Goal: Task Accomplishment & Management: Manage account settings

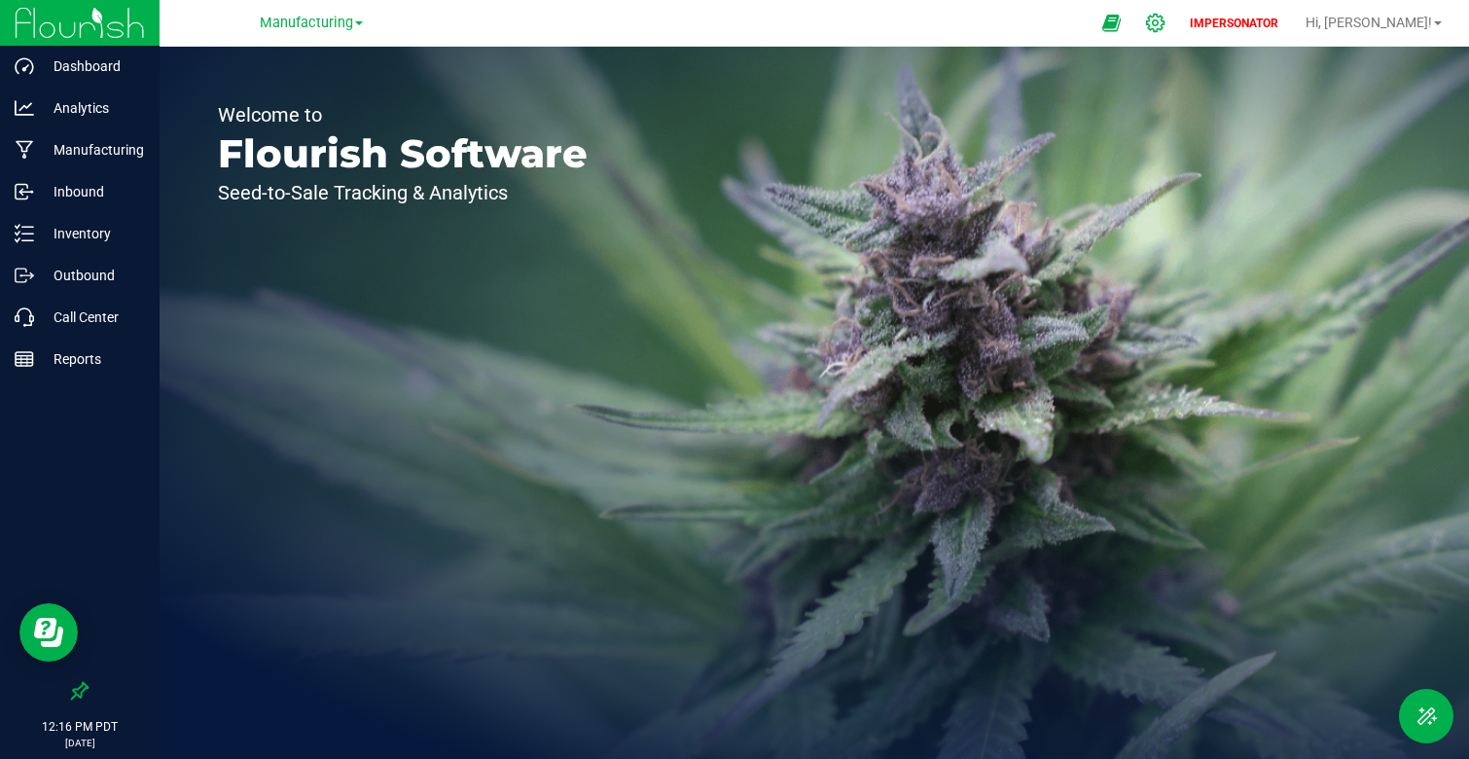
click at [1165, 22] on icon at bounding box center [1155, 23] width 20 height 20
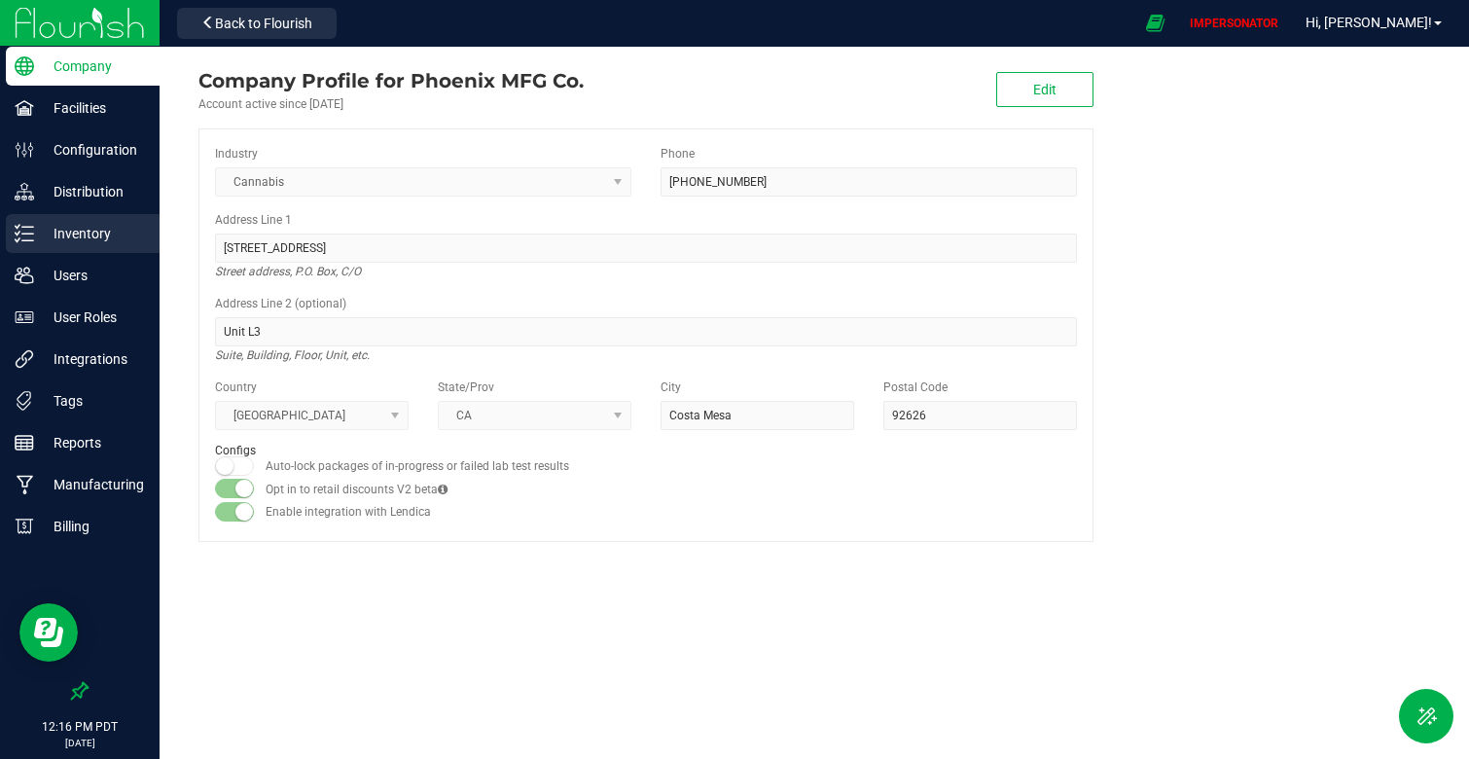
click at [94, 233] on p "Inventory" at bounding box center [92, 233] width 117 height 23
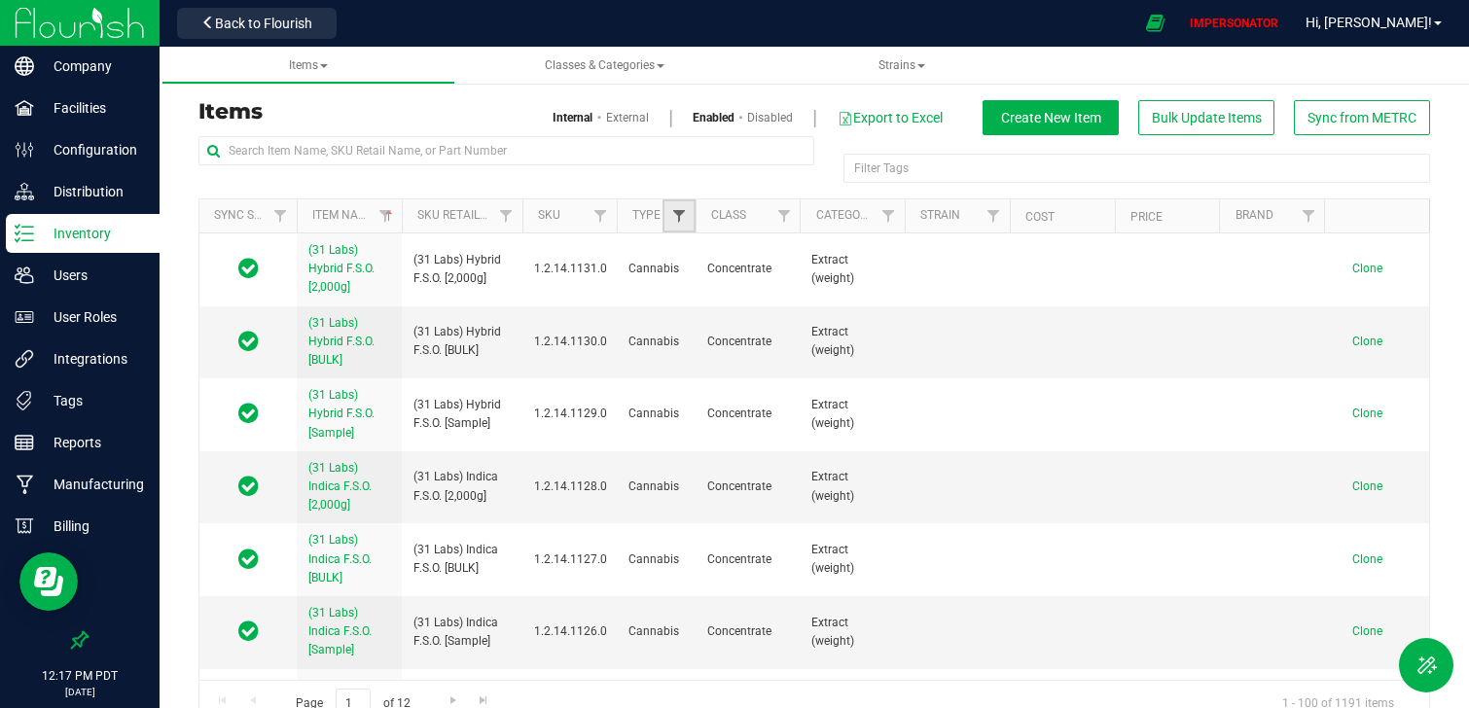
click at [682, 215] on span "Filter" at bounding box center [679, 216] width 16 height 16
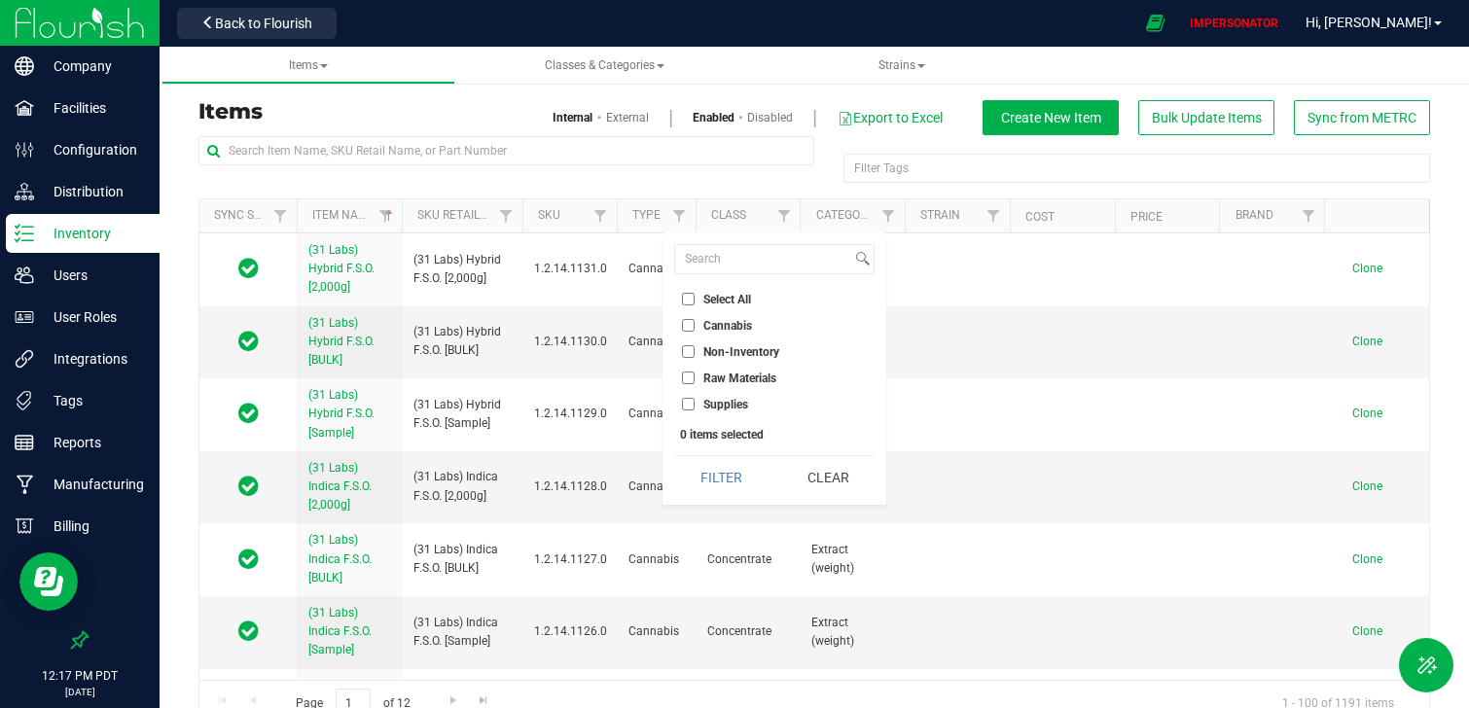
click at [707, 324] on span "Cannabis" at bounding box center [727, 326] width 49 height 12
click at [695, 324] on input "Cannabis" at bounding box center [688, 325] width 13 height 13
checkbox input "true"
click at [727, 467] on button "Filter" at bounding box center [720, 477] width 93 height 43
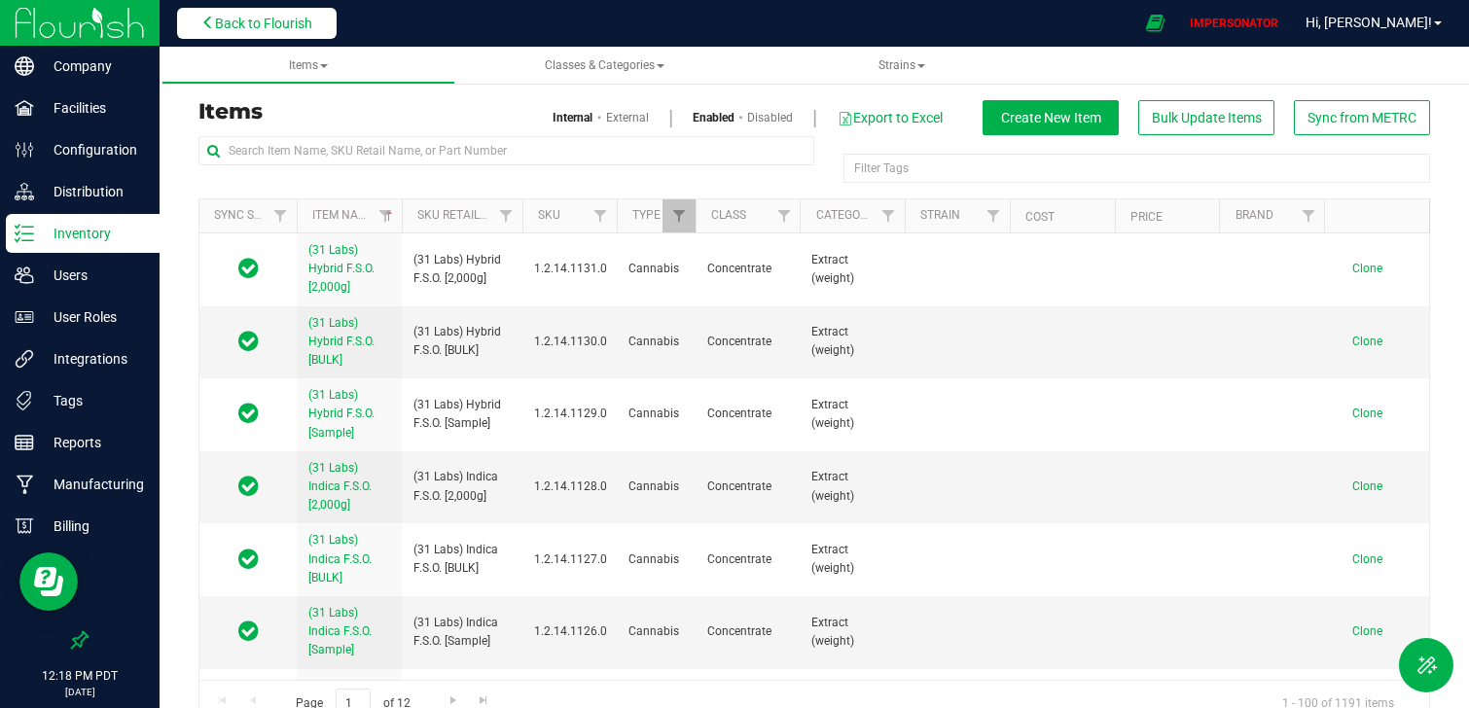
click at [273, 29] on span "Back to Flourish" at bounding box center [263, 24] width 97 height 16
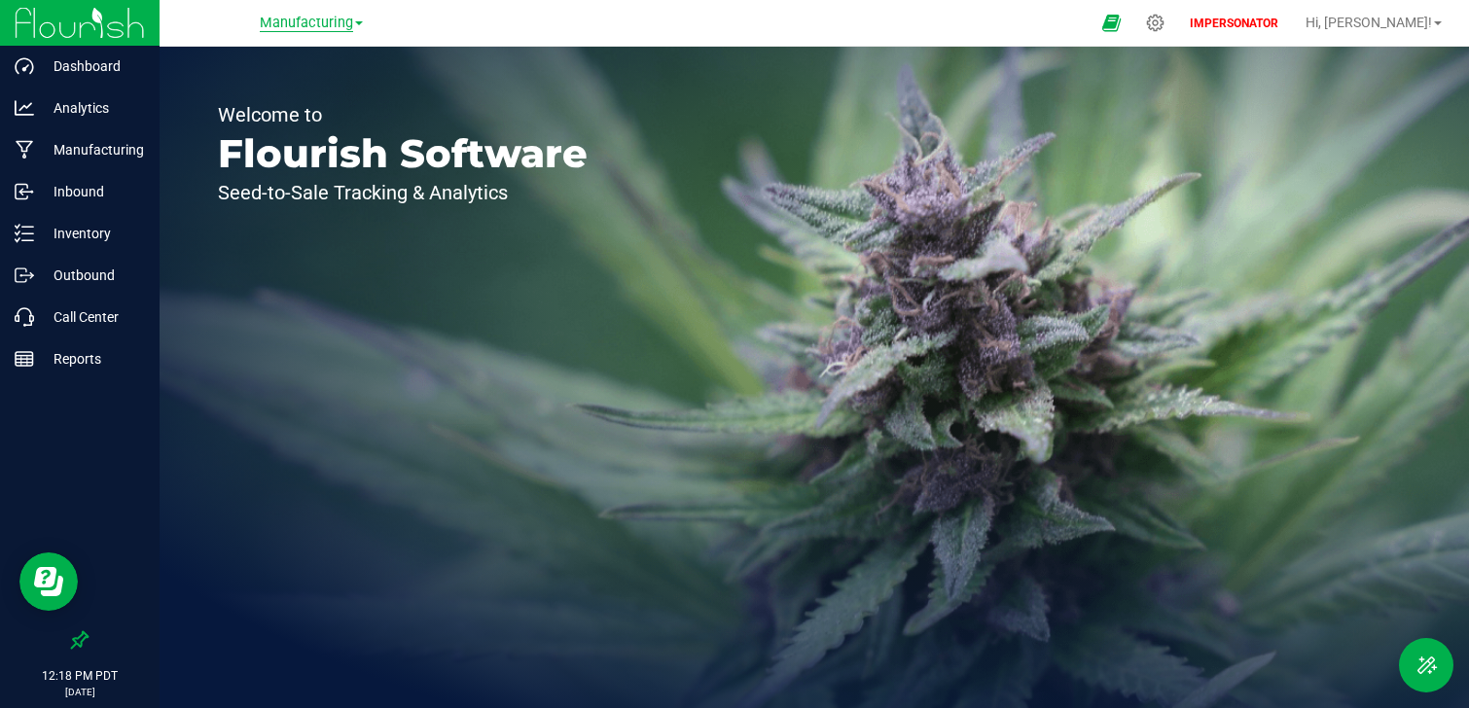
click at [314, 19] on span "Manufacturing" at bounding box center [306, 24] width 93 height 18
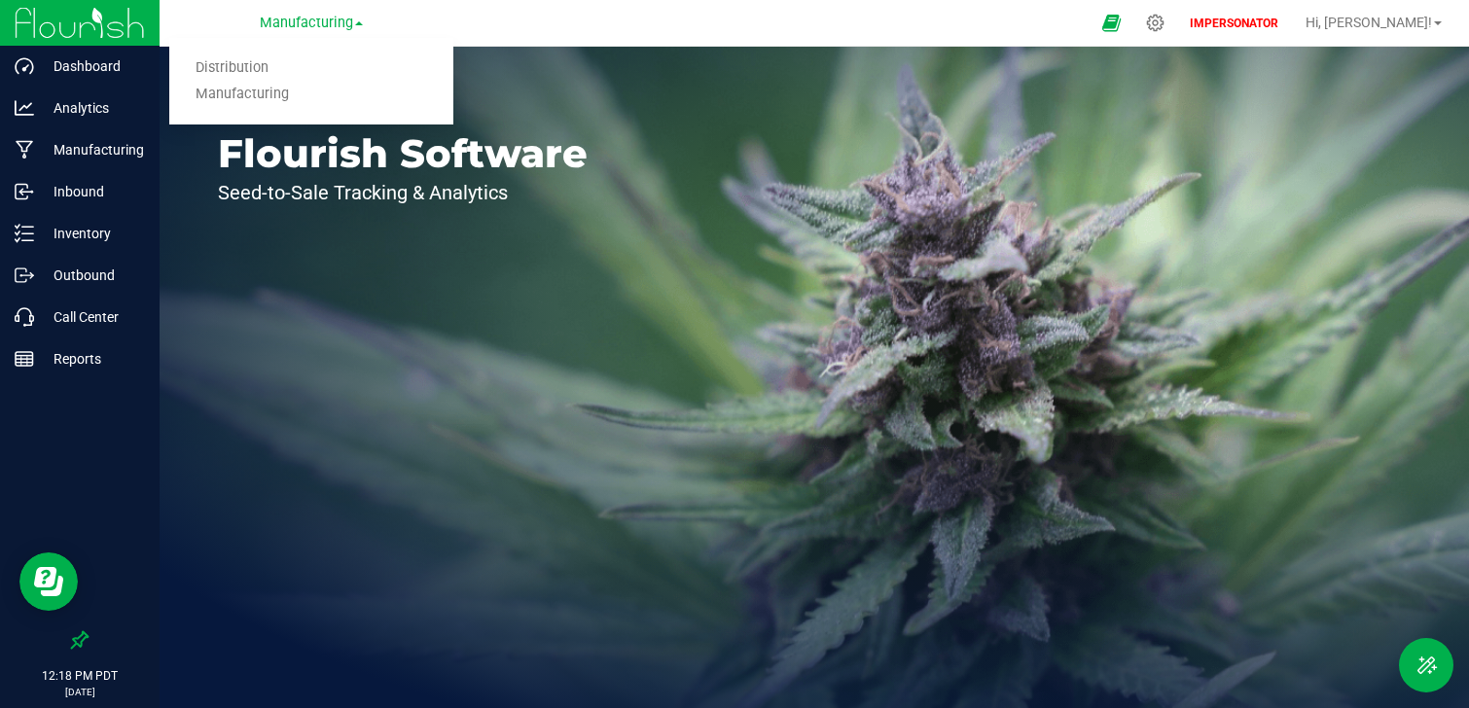
click at [713, 213] on div "Welcome to Flourish Software Seed-to-Sale Tracking & Analytics" at bounding box center [814, 377] width 1309 height 661
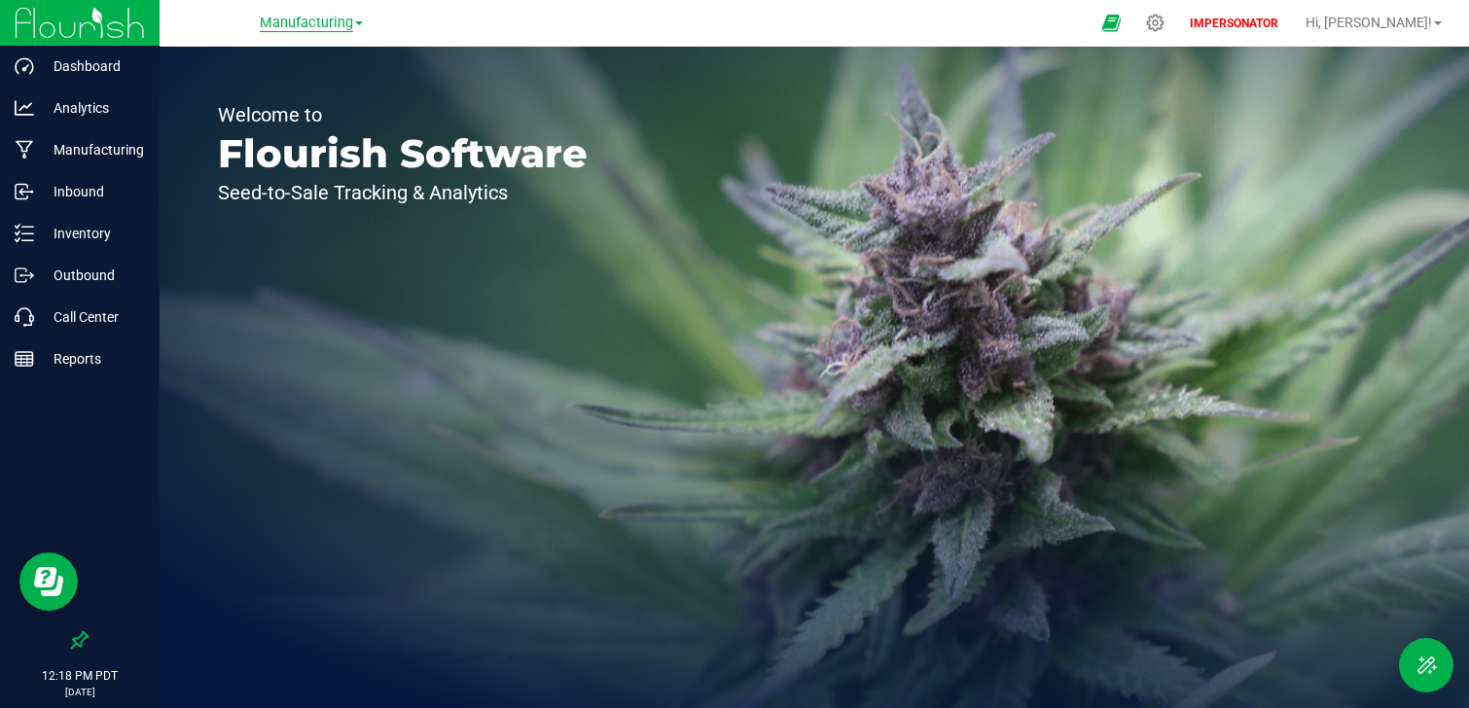
click at [303, 19] on span "Manufacturing" at bounding box center [306, 24] width 93 height 18
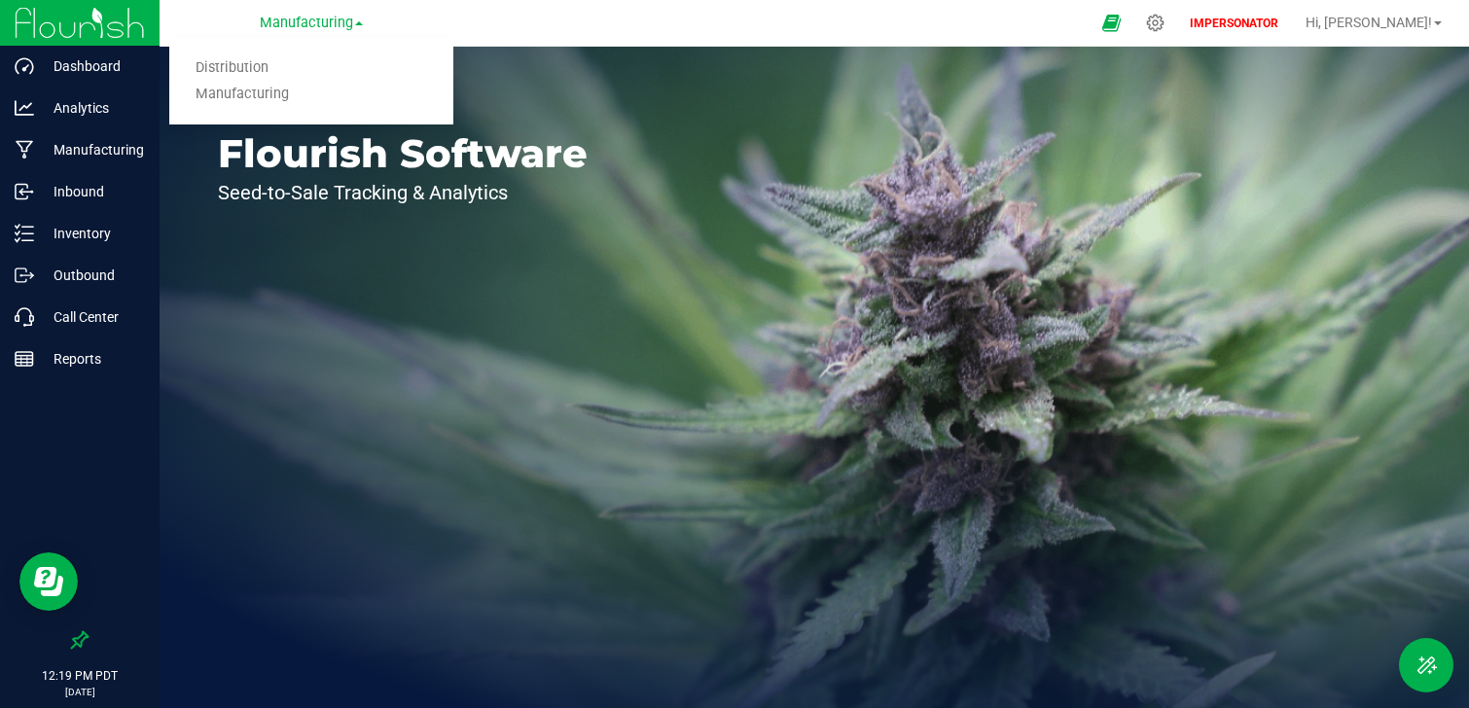
click at [604, 125] on div "Welcome to Flourish Software Seed-to-Sale Tracking & Analytics" at bounding box center [403, 377] width 486 height 661
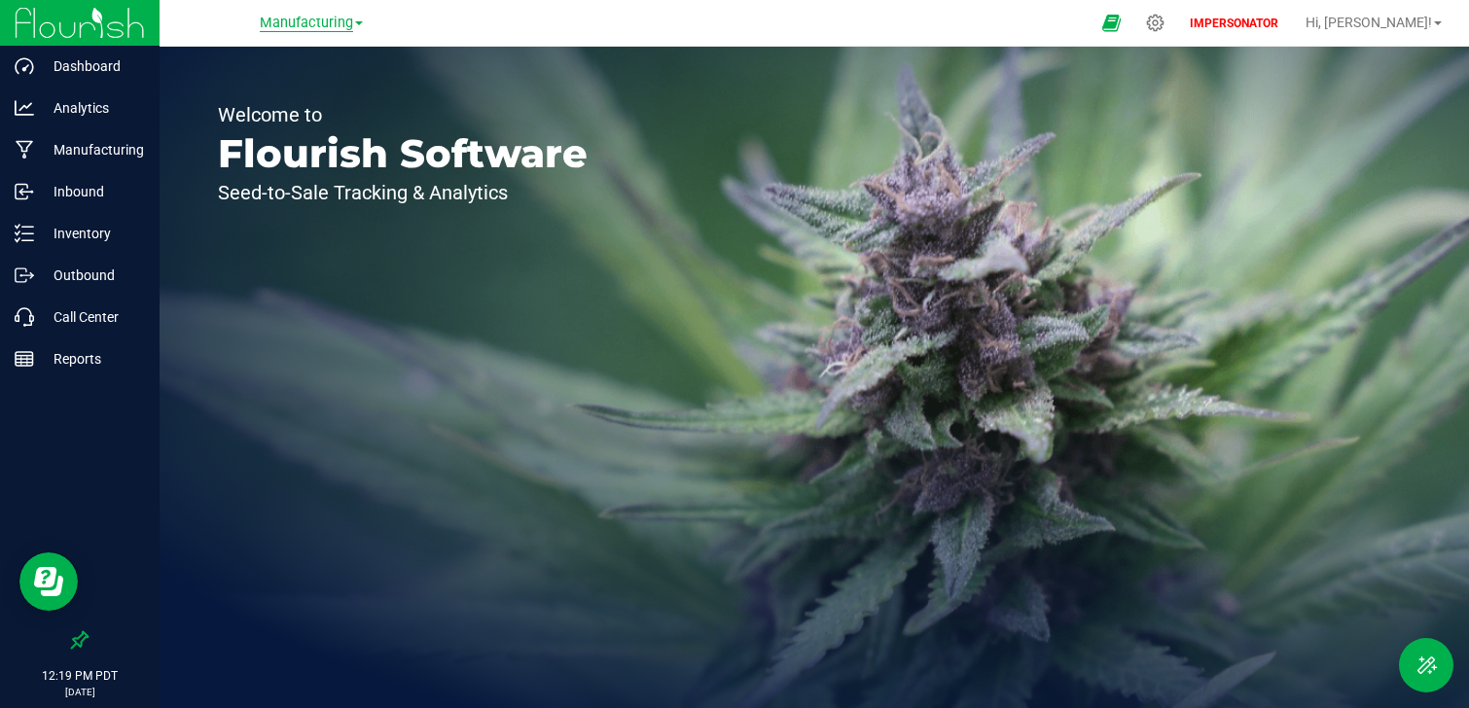
click at [333, 26] on span "Manufacturing" at bounding box center [306, 24] width 93 height 18
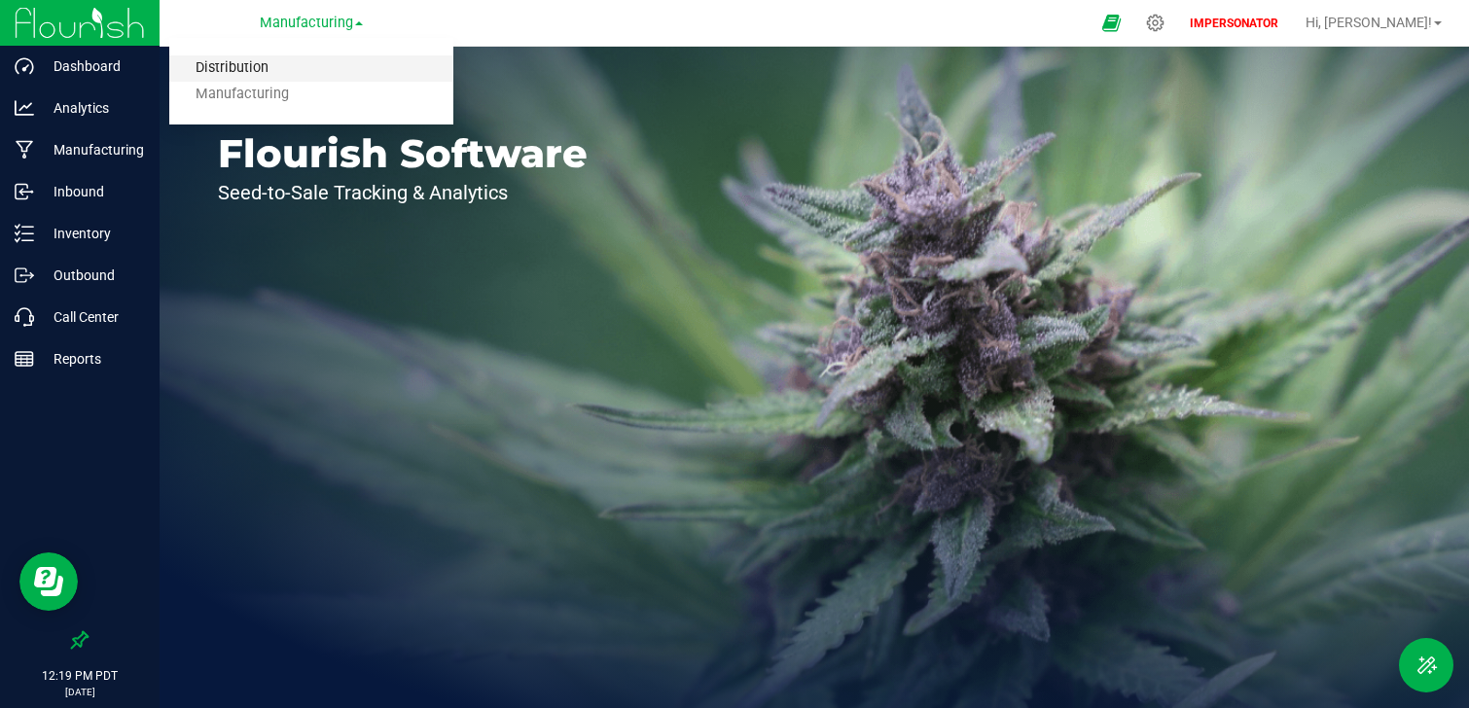
click at [331, 75] on link "Distribution" at bounding box center [311, 68] width 284 height 26
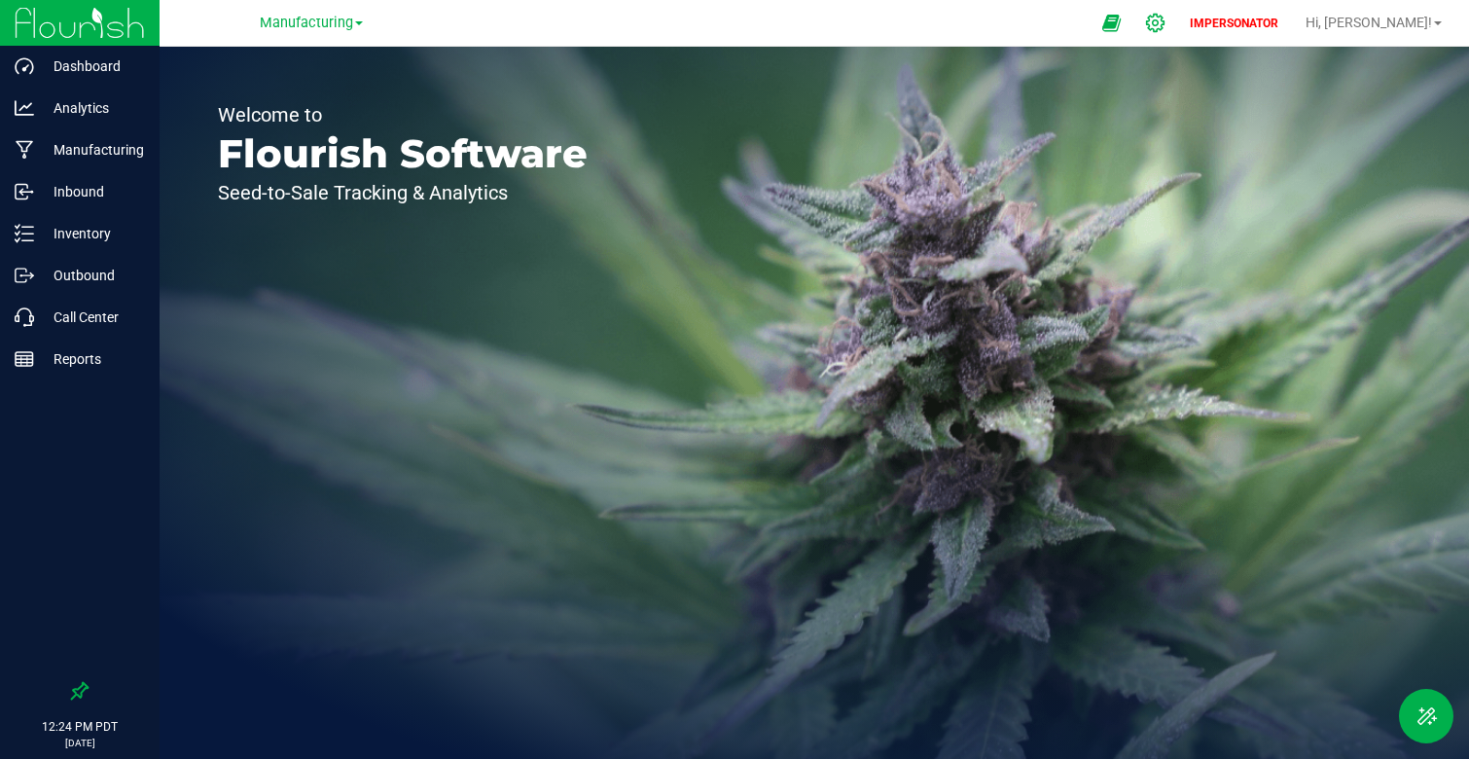
click at [1165, 24] on icon at bounding box center [1155, 23] width 20 height 20
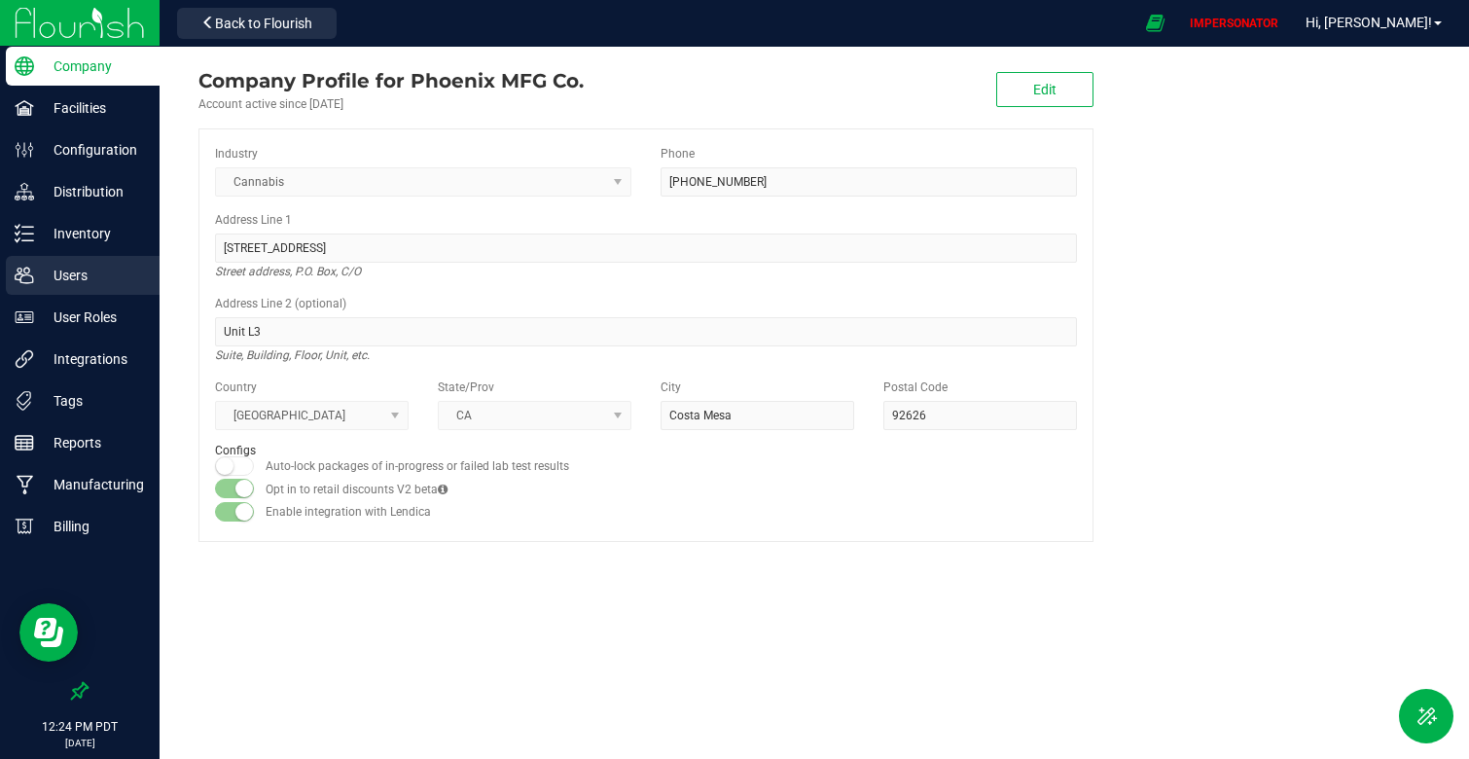
click at [108, 288] on div "Users" at bounding box center [83, 275] width 154 height 39
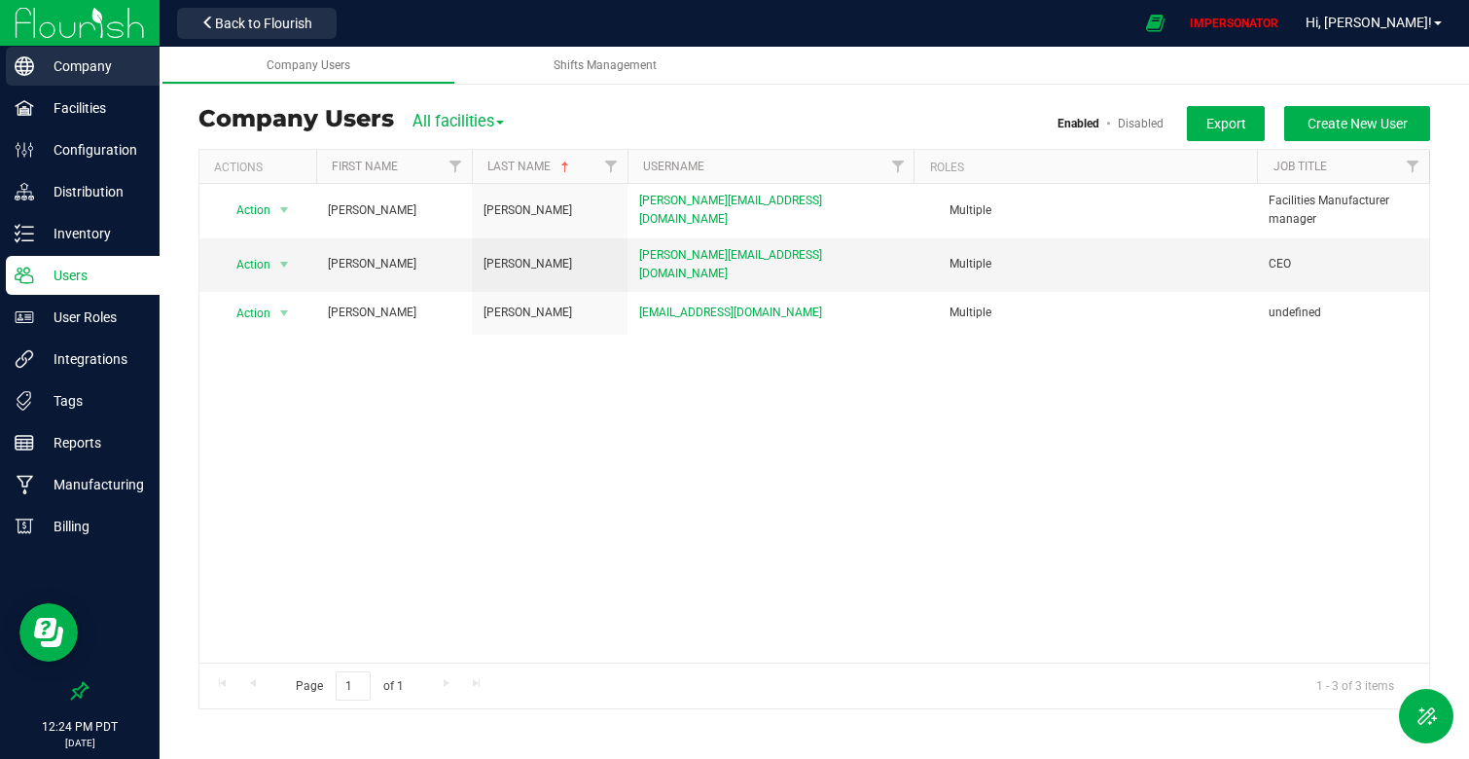
click at [89, 86] on link "Company" at bounding box center [80, 68] width 160 height 42
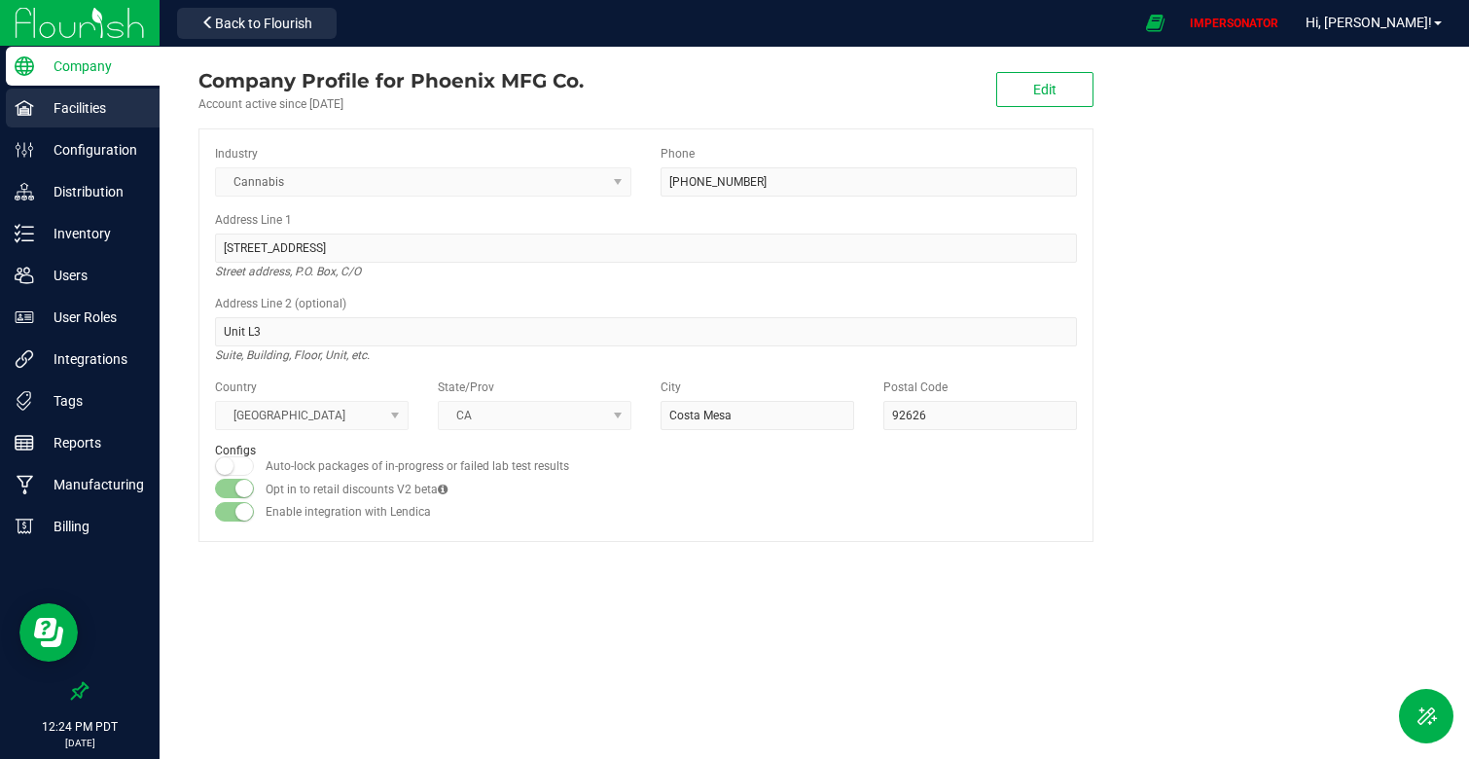
click at [89, 103] on p "Facilities" at bounding box center [92, 107] width 117 height 23
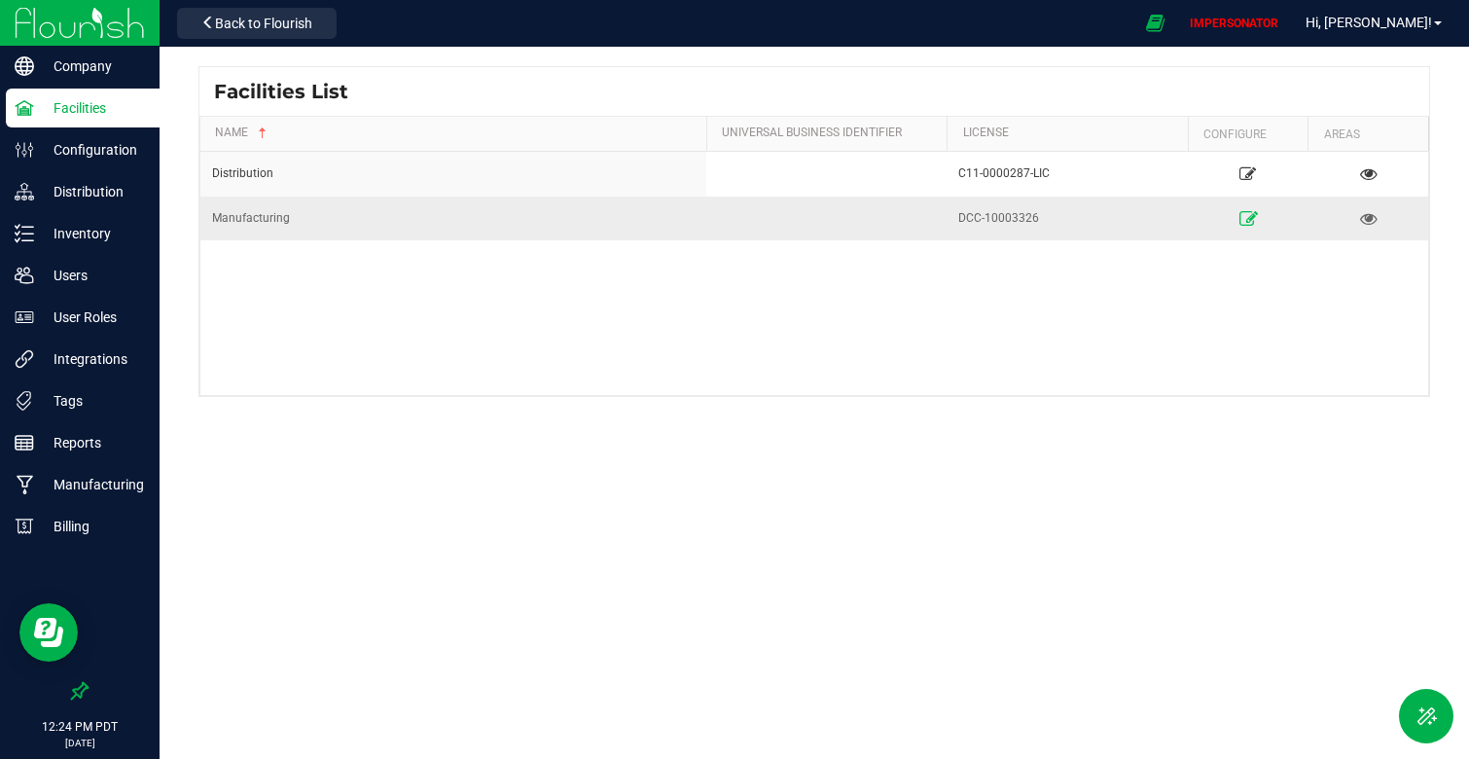
click at [1249, 216] on icon at bounding box center [1247, 218] width 18 height 14
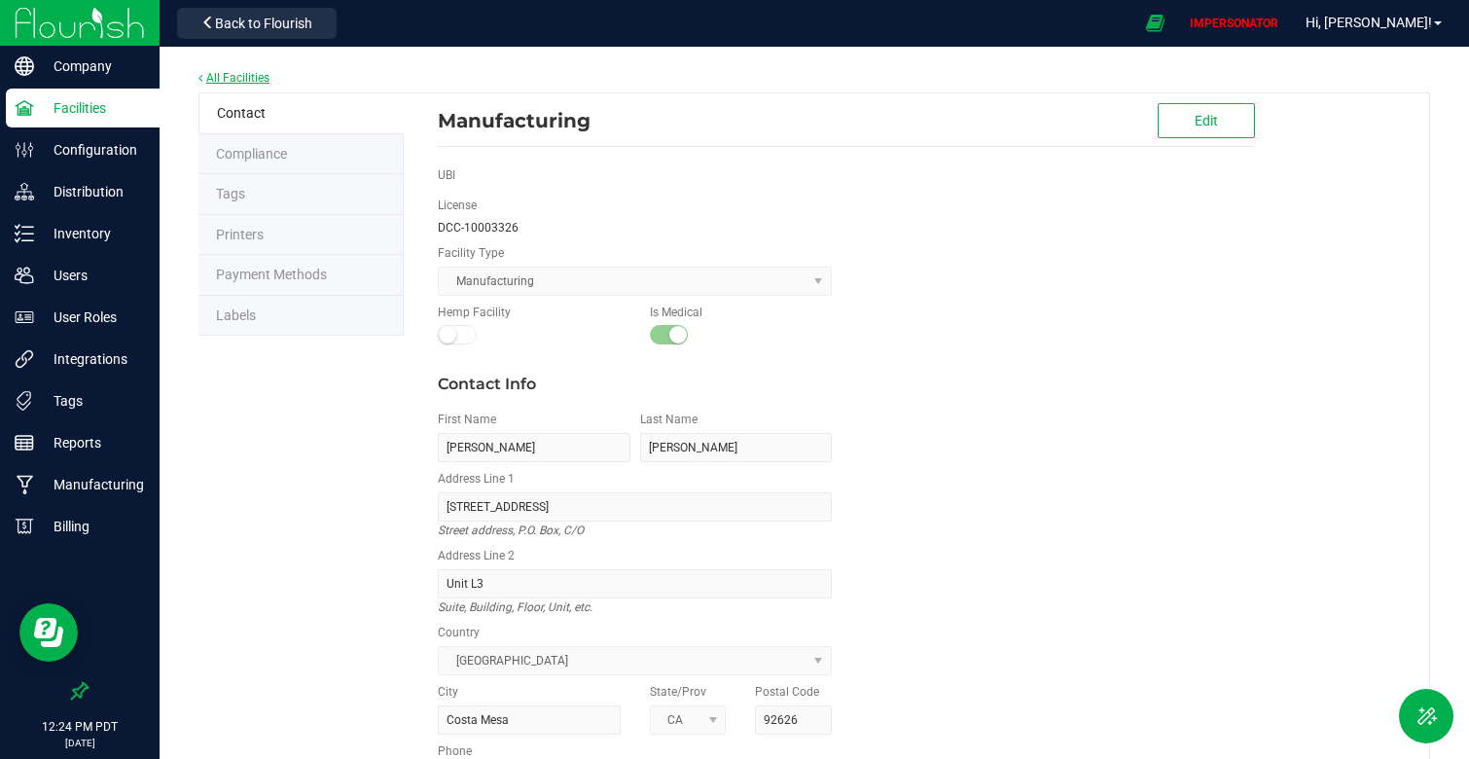
click at [240, 81] on link "All Facilities" at bounding box center [233, 78] width 71 height 14
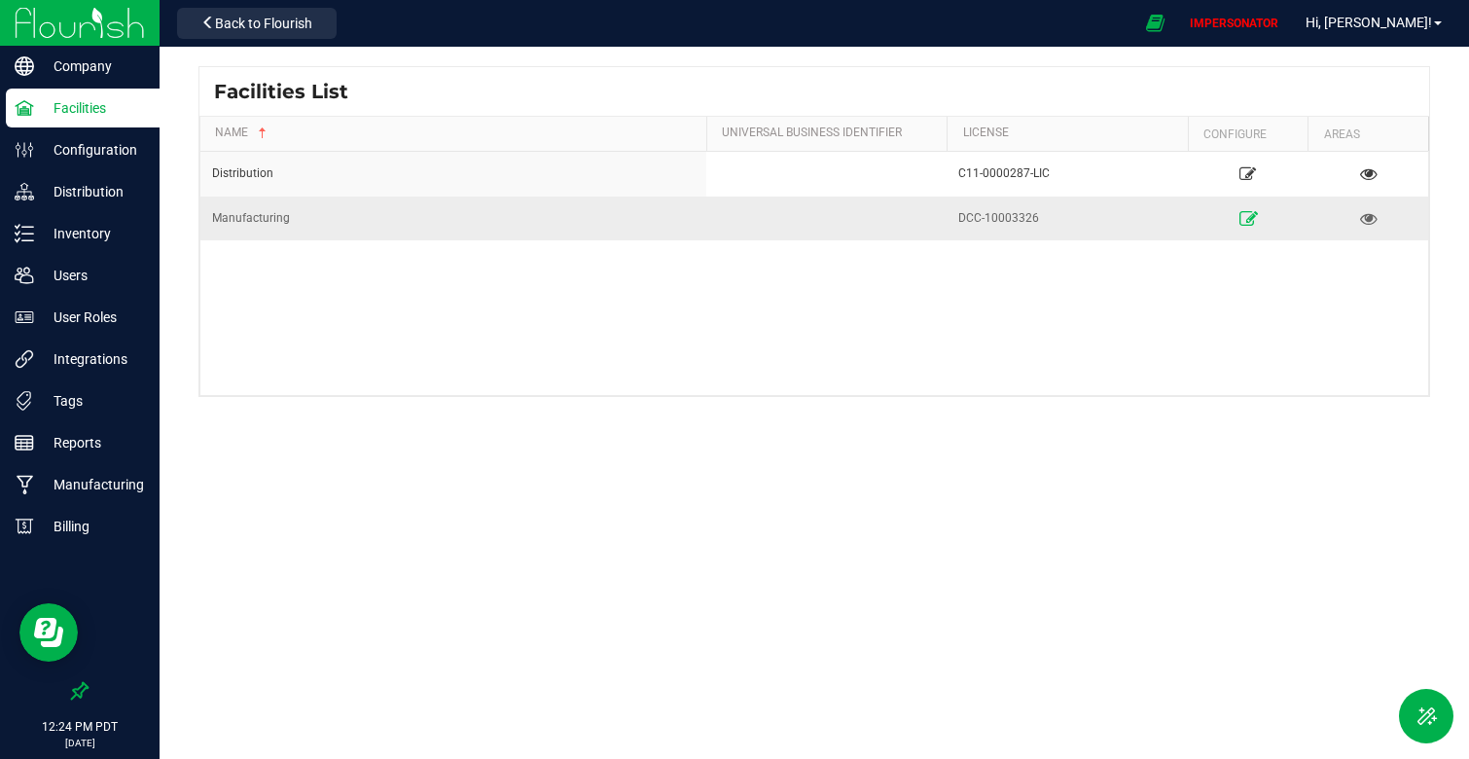
click at [1245, 215] on icon at bounding box center [1247, 218] width 18 height 14
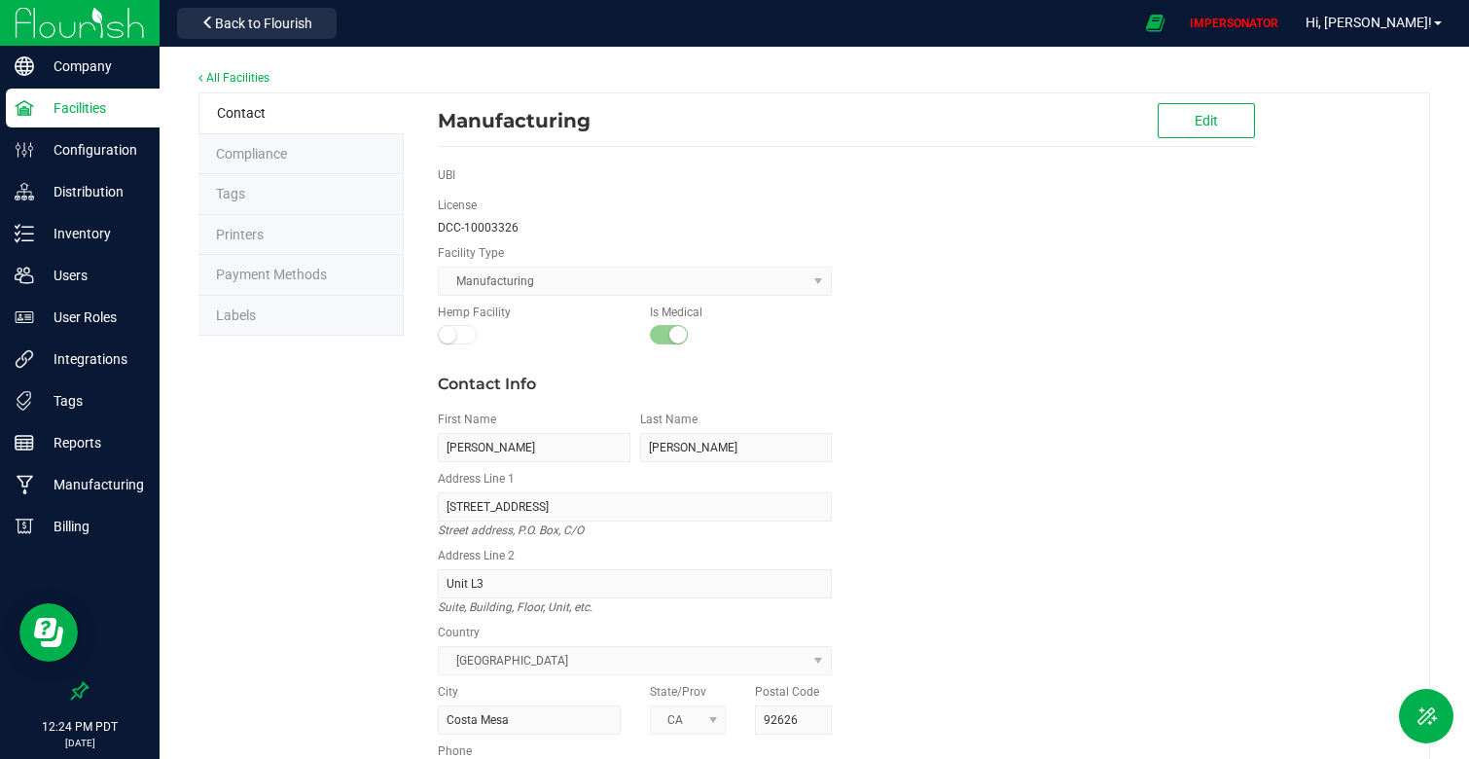
click at [289, 162] on li "Compliance" at bounding box center [300, 154] width 205 height 41
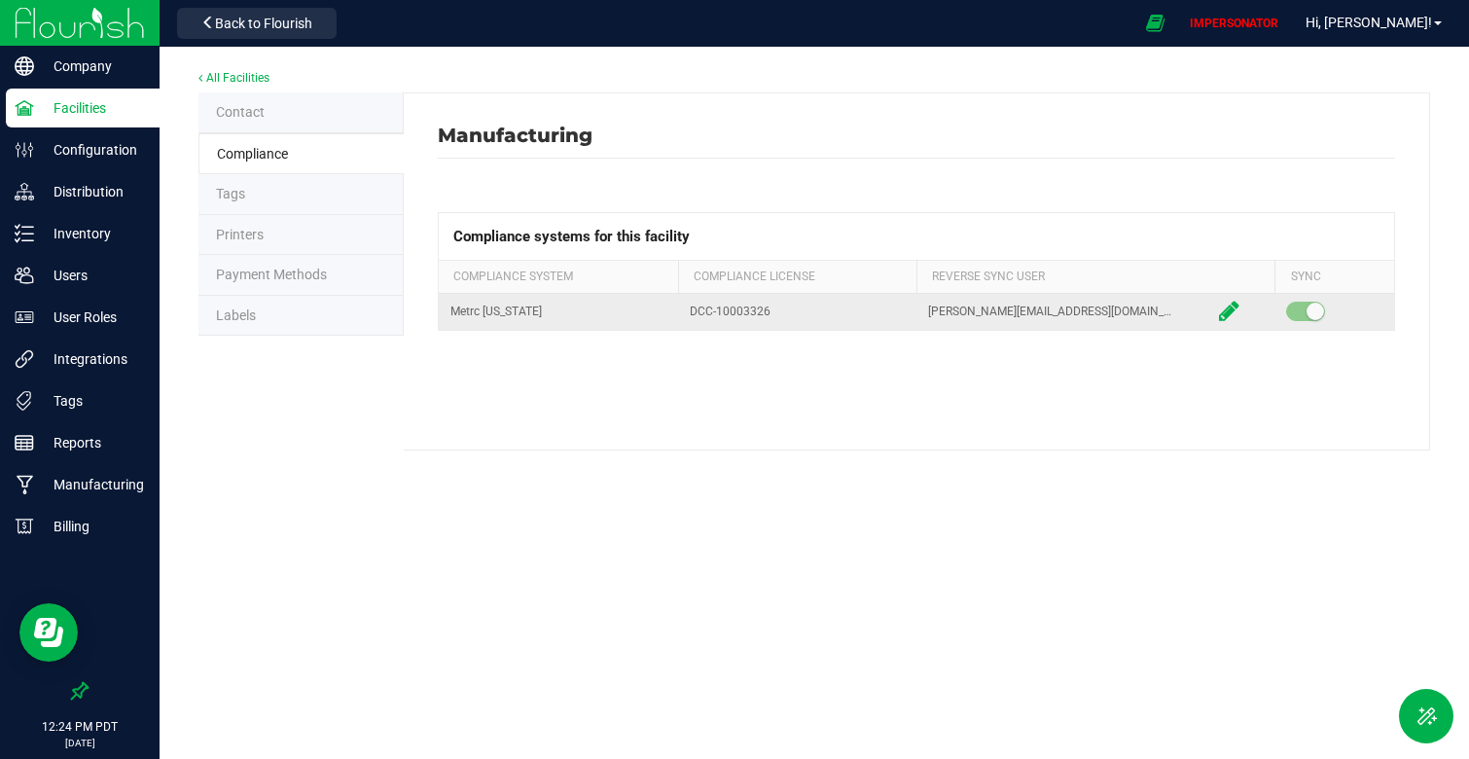
click at [1233, 309] on icon at bounding box center [1229, 311] width 20 height 18
click at [995, 427] on div "Manufacturing Compliance systems for this facility Compliance System Compliance…" at bounding box center [917, 271] width 1026 height 358
click at [84, 283] on p "Users" at bounding box center [92, 275] width 117 height 23
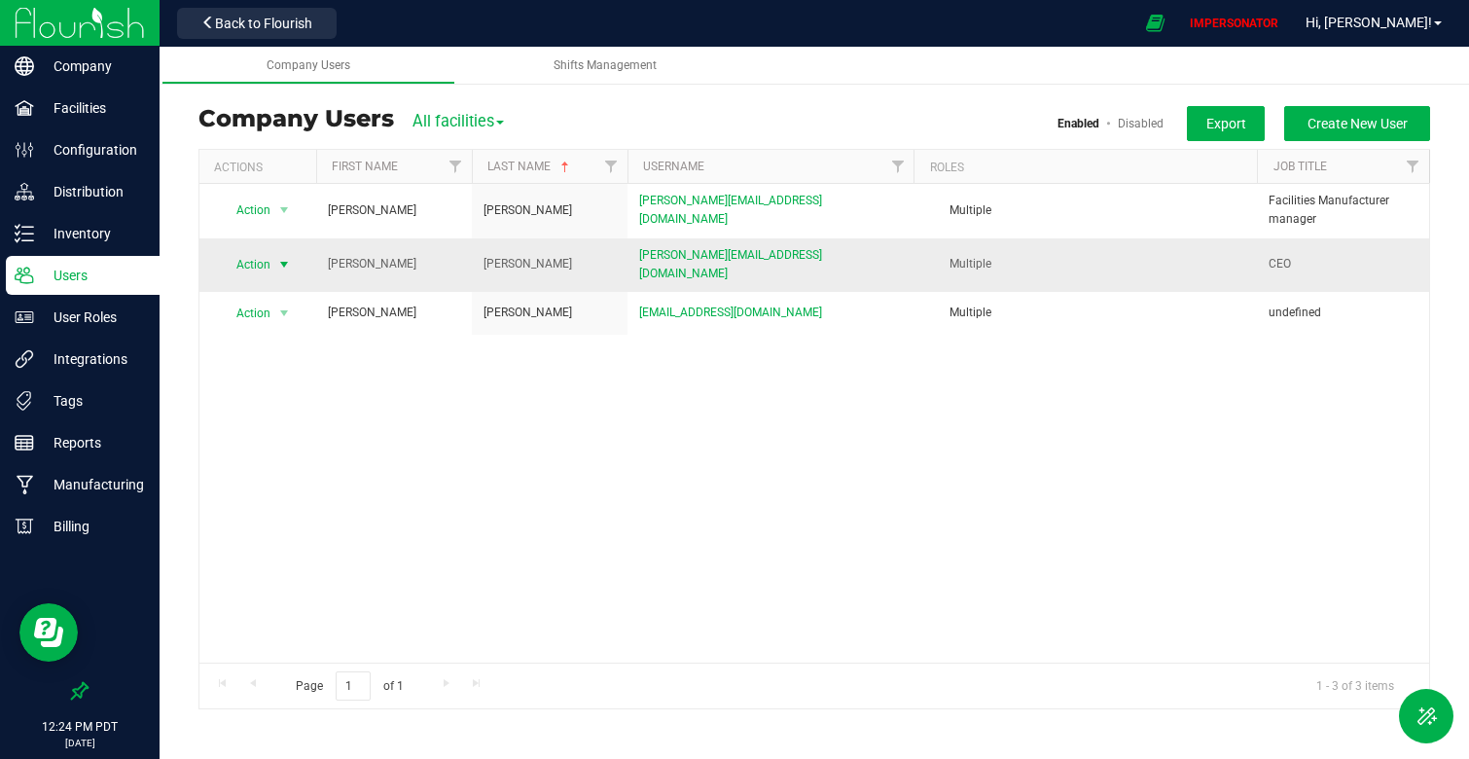
click at [263, 253] on span "Action" at bounding box center [245, 264] width 53 height 27
click at [279, 346] on li "Edit user" at bounding box center [273, 350] width 106 height 29
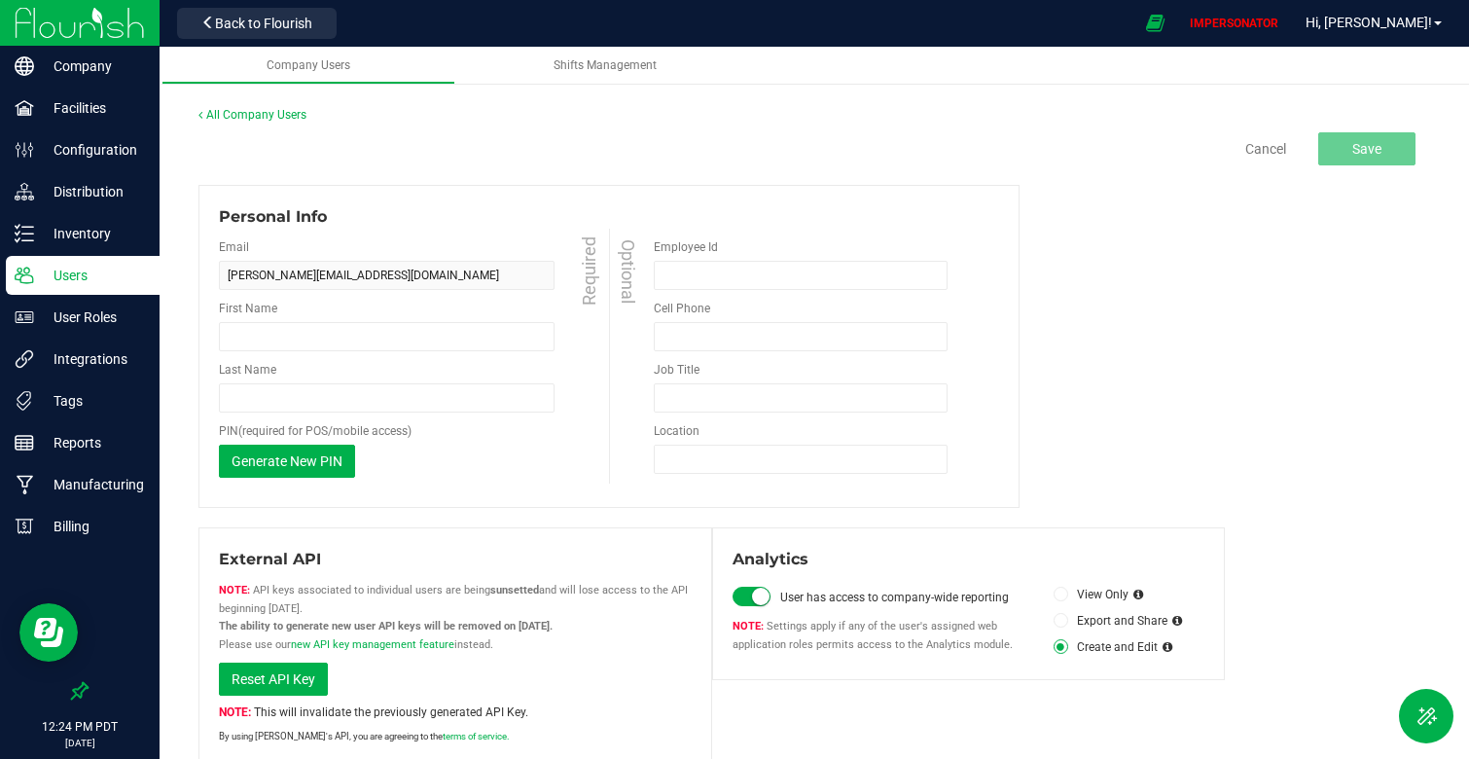
type input "Brett"
type input "Tobin"
type input "(909) 525-2821"
type input "CEO"
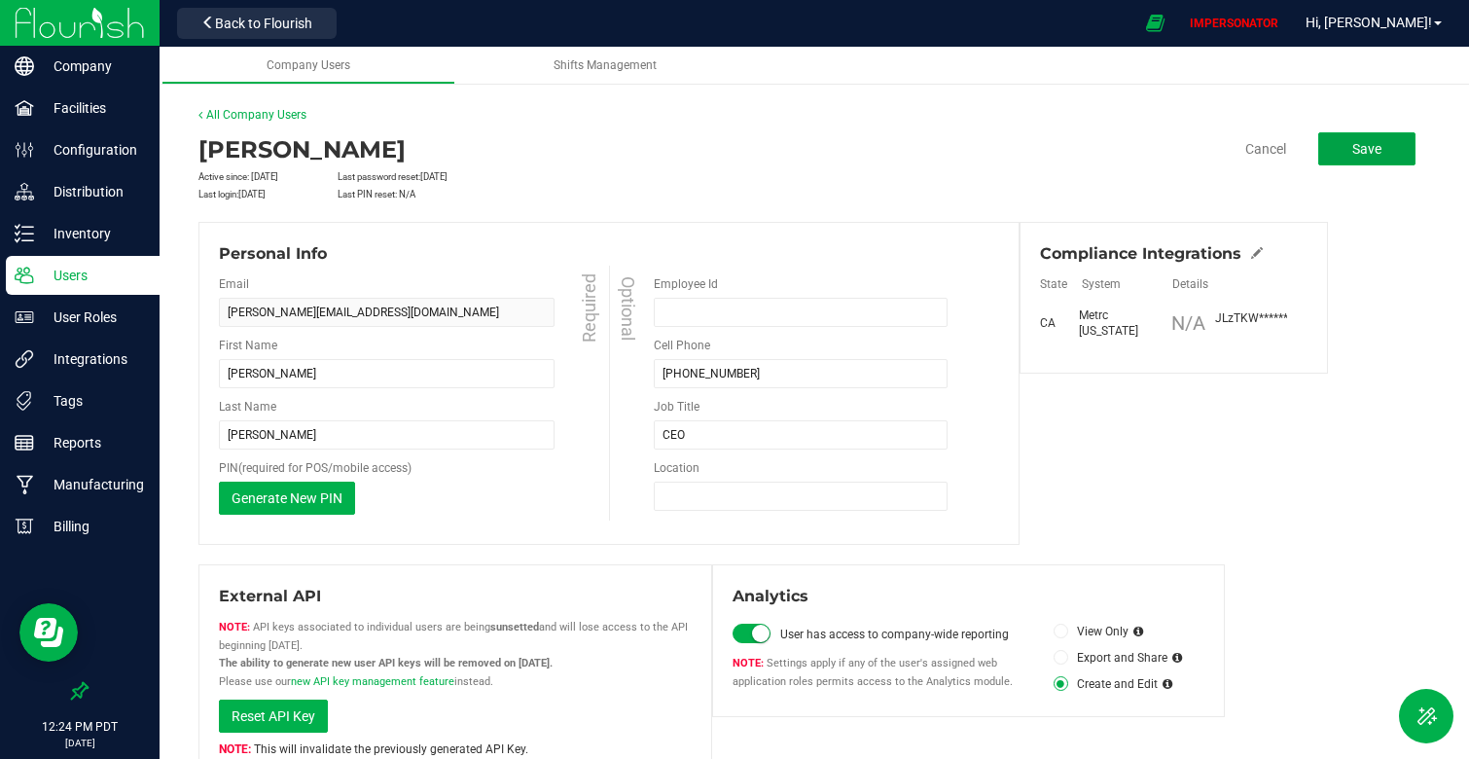
drag, startPoint x: 1365, startPoint y: 151, endPoint x: 1214, endPoint y: 153, distance: 150.8
click at [1215, 153] on div "Cancel Save" at bounding box center [1224, 148] width 381 height 33
click at [1259, 251] on icon at bounding box center [1257, 253] width 12 height 12
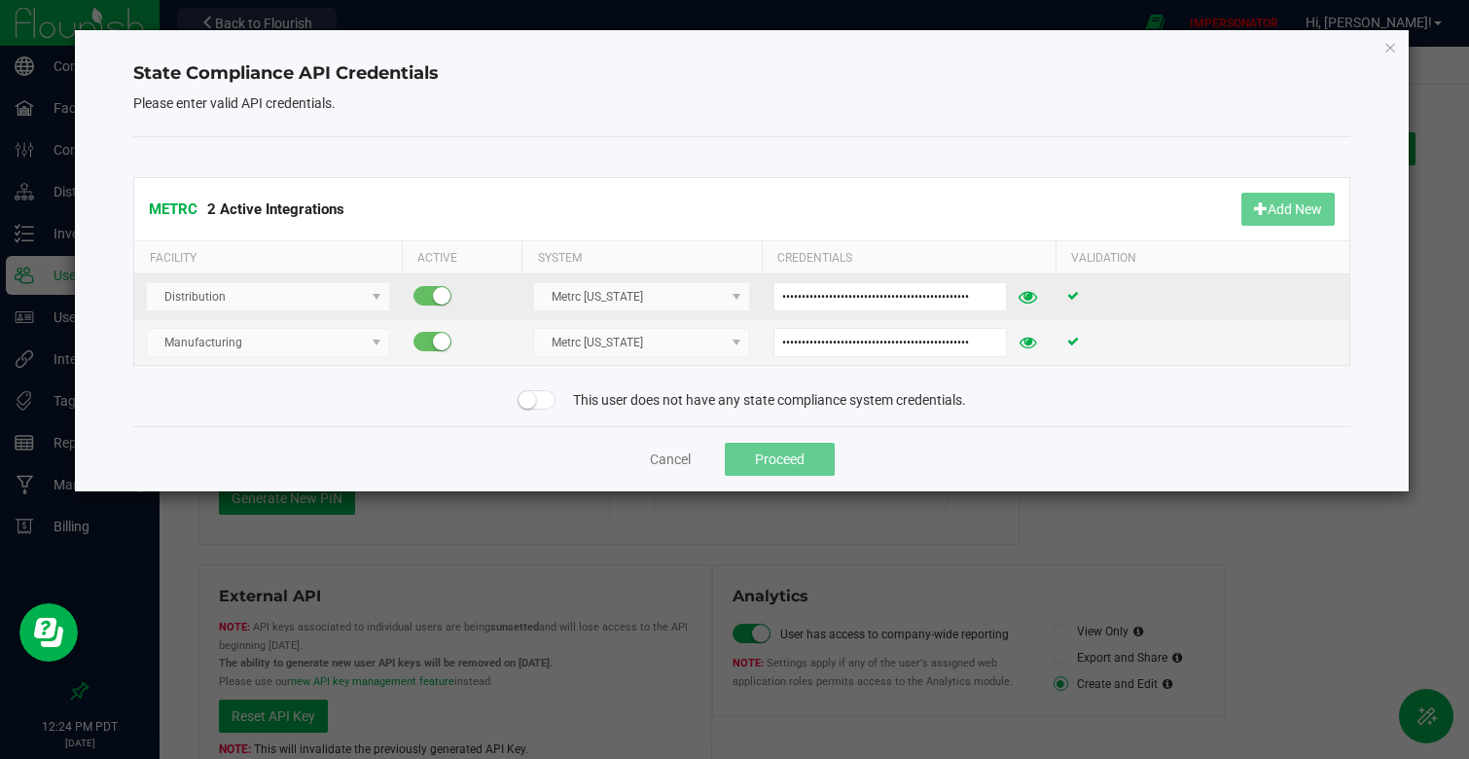
click at [1027, 300] on icon at bounding box center [1027, 297] width 18 height 14
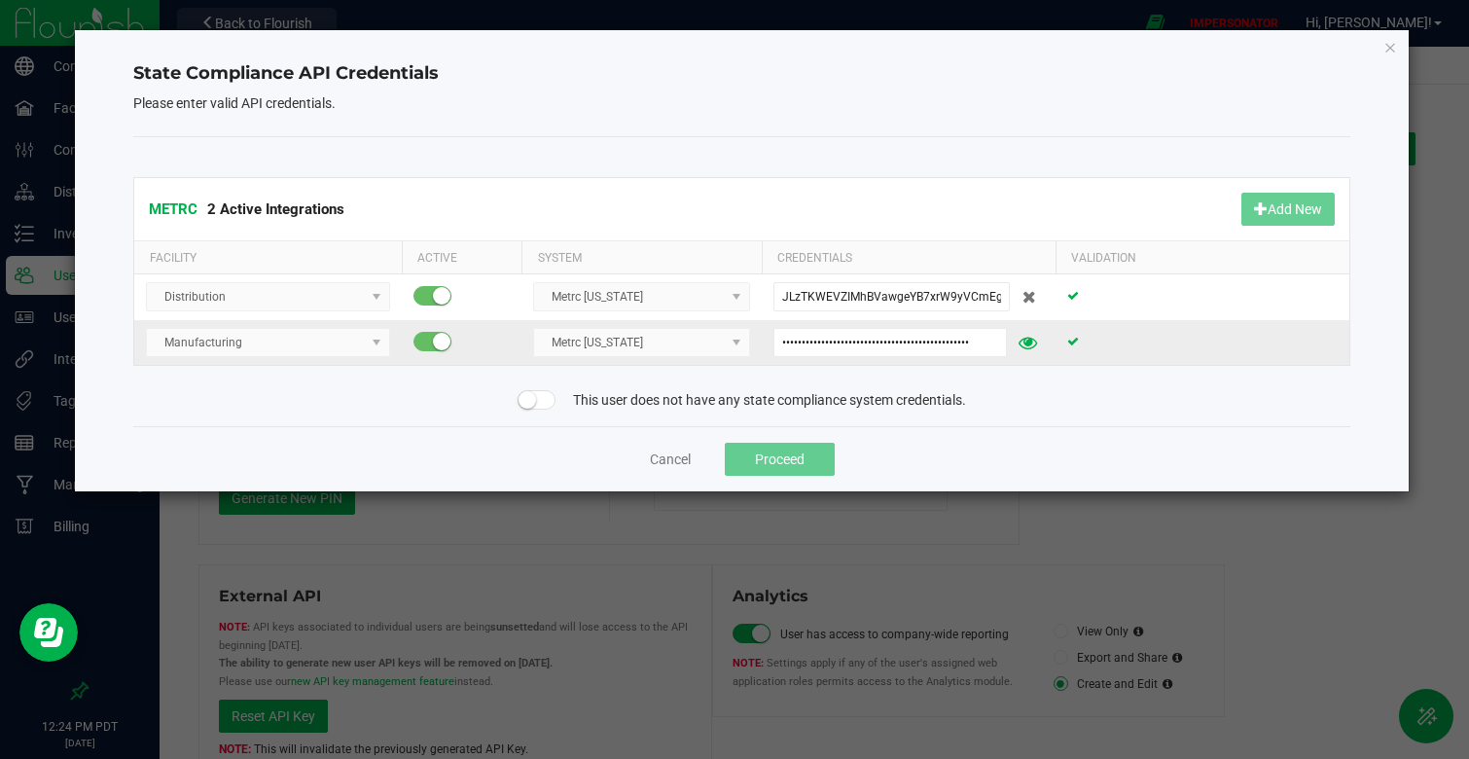
click at [1028, 329] on span at bounding box center [1027, 342] width 35 height 31
drag, startPoint x: 955, startPoint y: 340, endPoint x: 1094, endPoint y: 339, distance: 139.1
click at [1096, 339] on tr "Manufacturing Metrc California JLzTKWEVZIMhBVawgeYB7xrW9yVCmEgnM5d-0pgDxt4YrkiX" at bounding box center [741, 342] width 1215 height 45
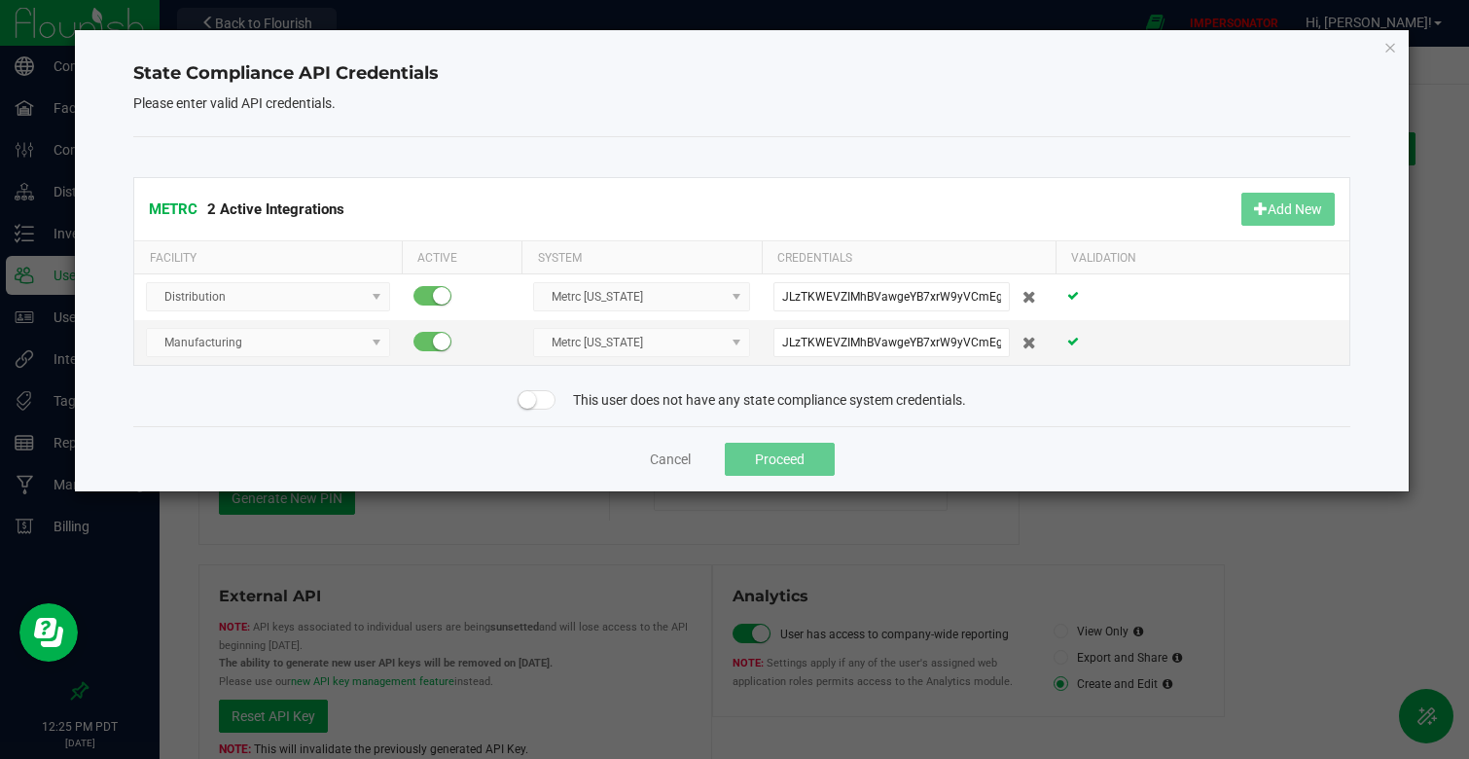
drag, startPoint x: 898, startPoint y: 398, endPoint x: 870, endPoint y: 438, distance: 48.8
click at [870, 438] on div "State Compliance API Credentials Please enter valid API credentials. METRC 2 Ac…" at bounding box center [742, 260] width 1334 height 461
click at [870, 438] on div "Cancel Proceed" at bounding box center [741, 458] width 1217 height 65
click at [676, 456] on button "Cancel" at bounding box center [670, 458] width 41 height 19
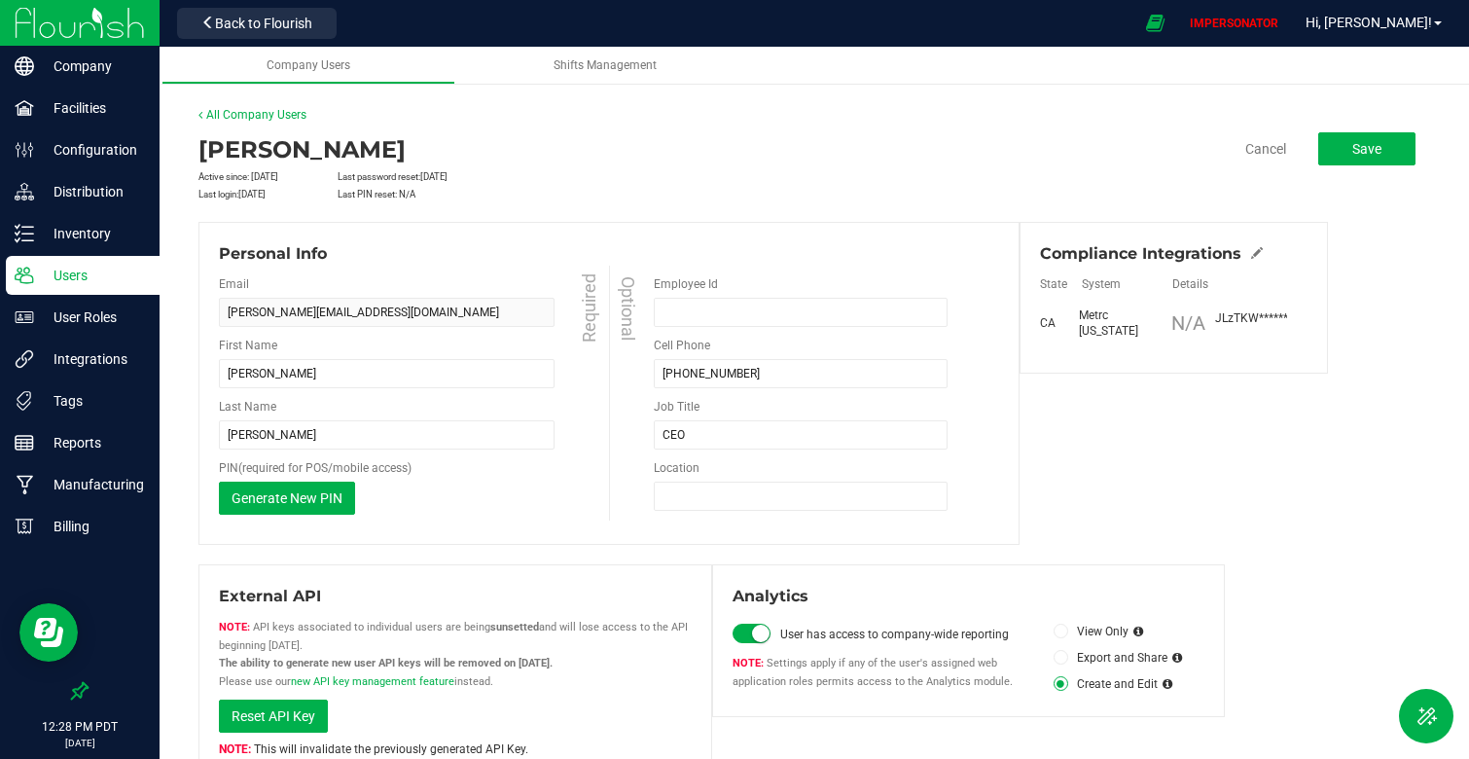
click at [792, 164] on div "Brett Tobin" at bounding box center [608, 149] width 821 height 35
